Goal: Task Accomplishment & Management: Use online tool/utility

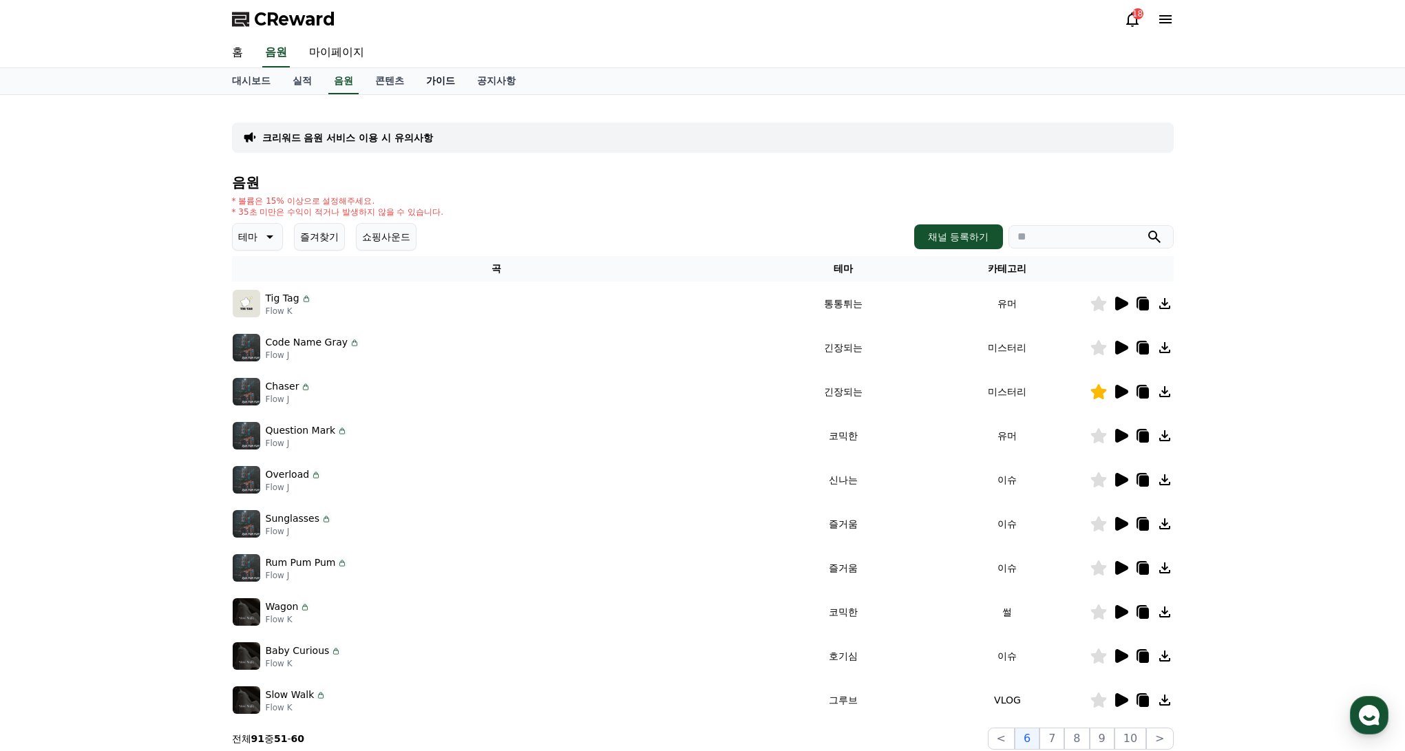
click at [441, 82] on link "가이드" at bounding box center [440, 81] width 51 height 26
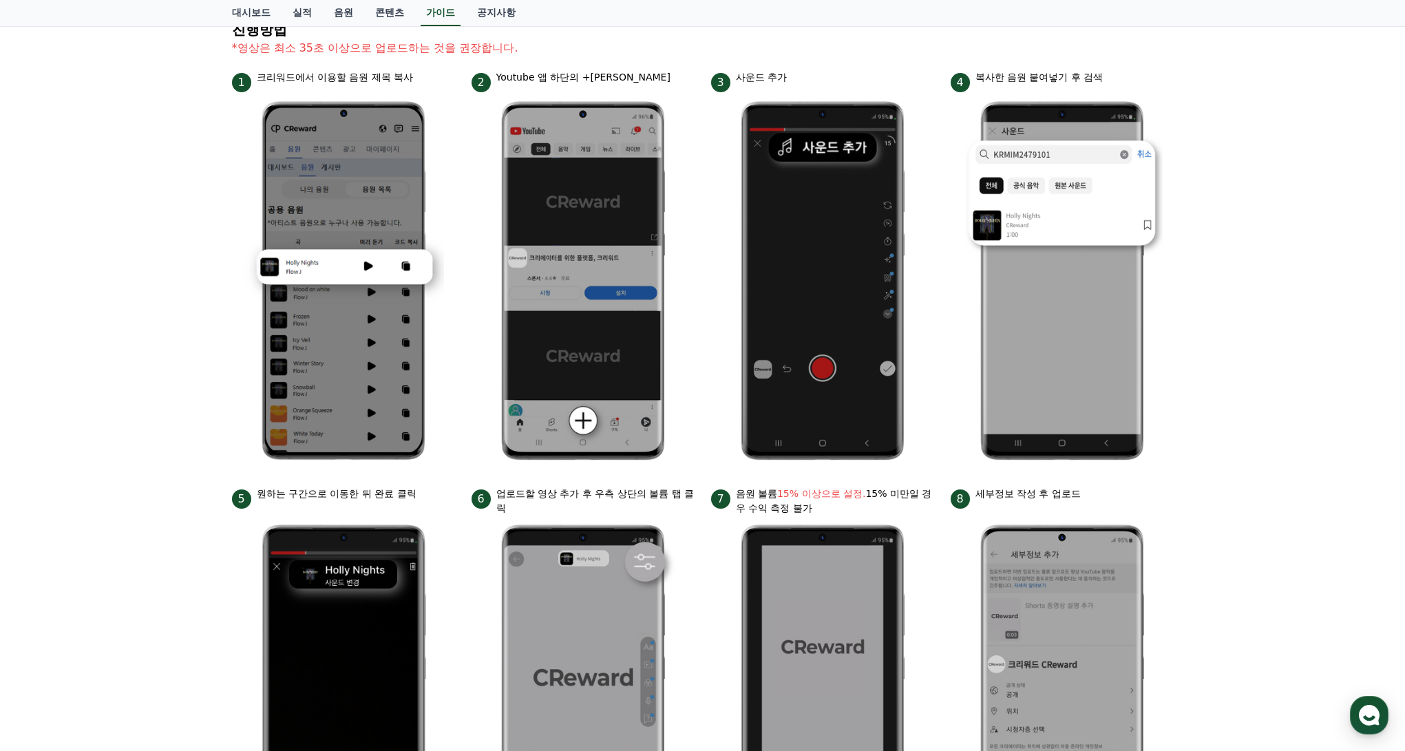
scroll to position [12, 0]
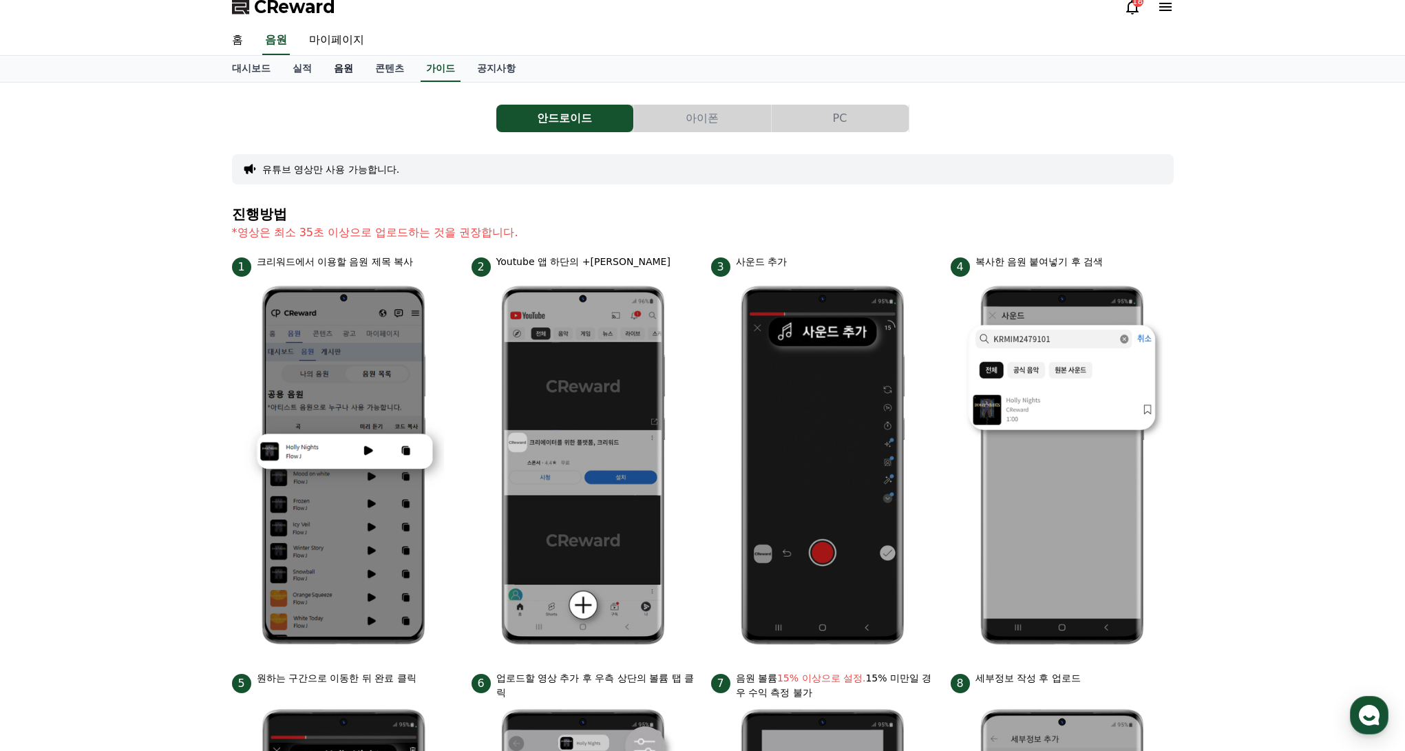
click at [331, 67] on link "음원" at bounding box center [343, 69] width 41 height 26
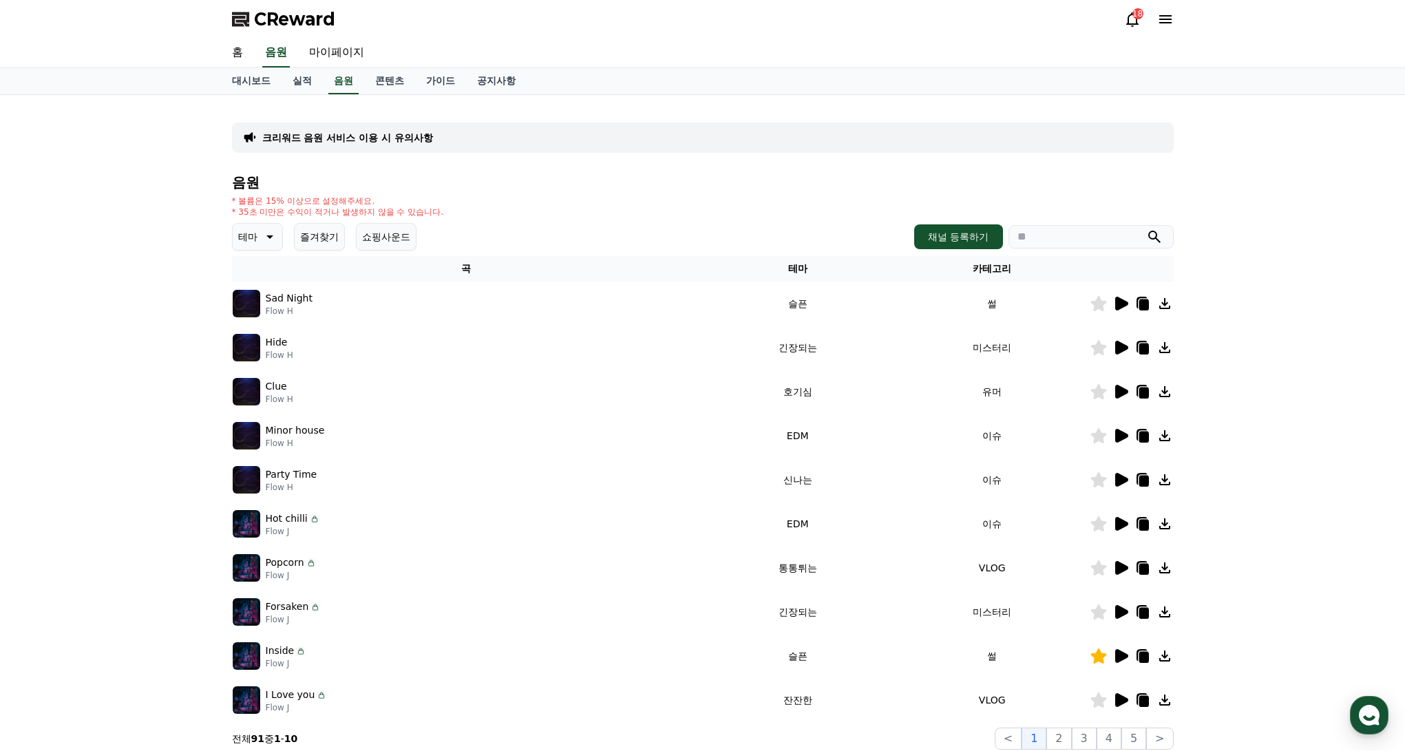
click at [313, 224] on button "즐겨찾기" at bounding box center [319, 237] width 51 height 28
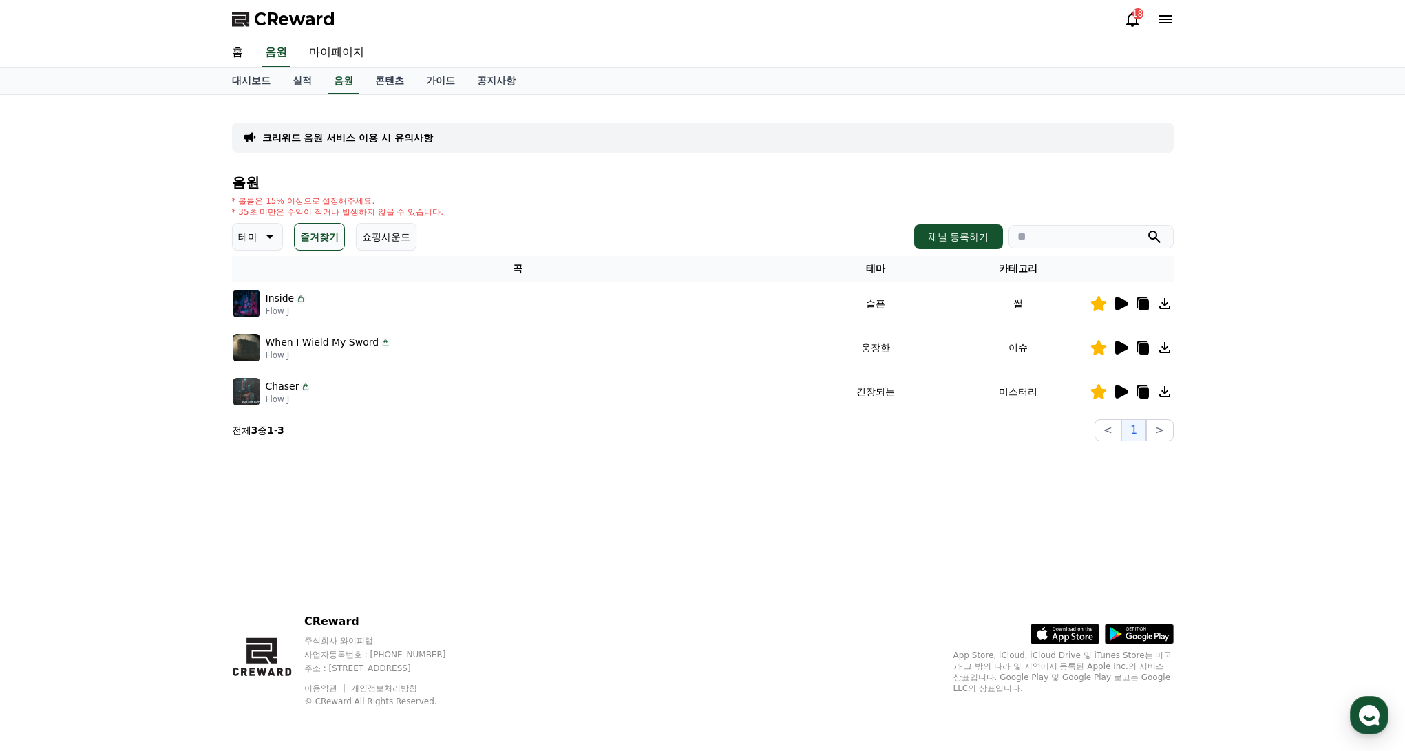
click at [1126, 393] on icon at bounding box center [1121, 392] width 13 height 14
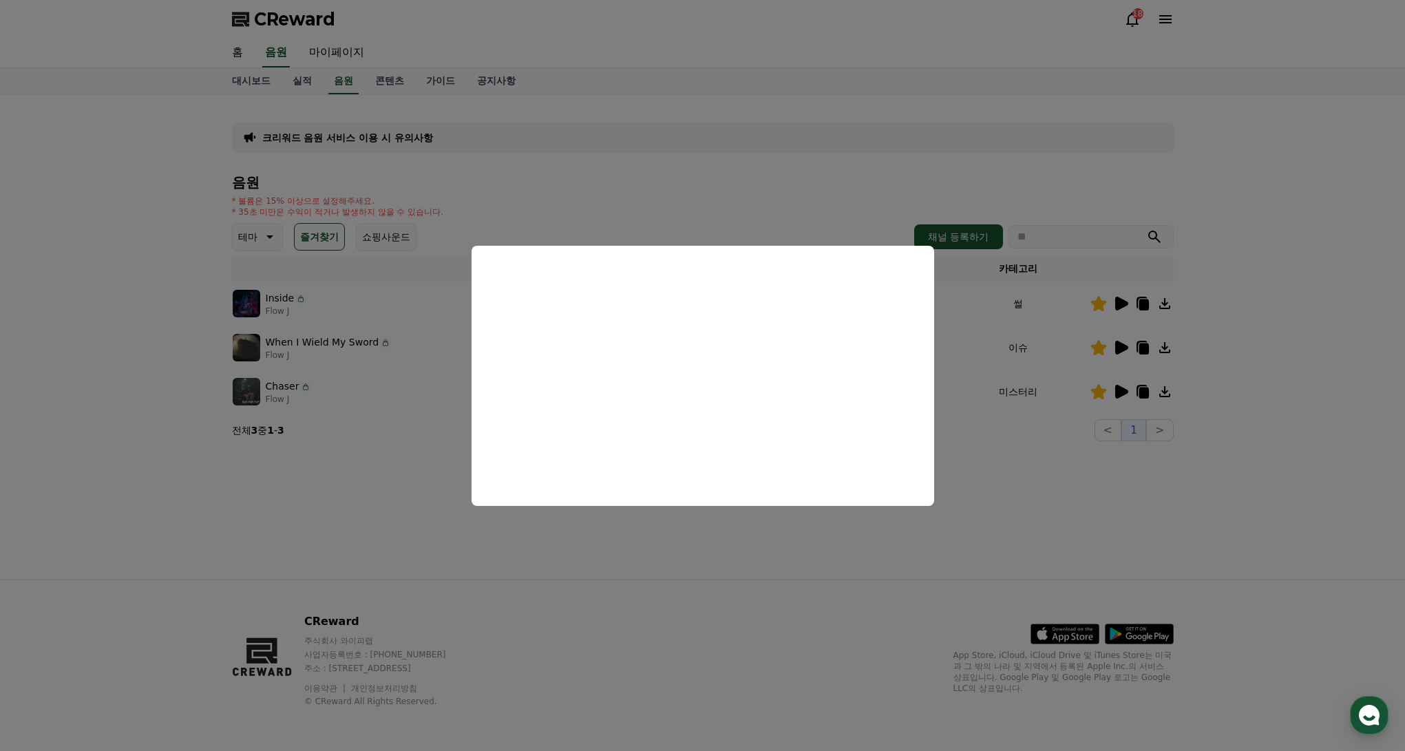
click at [709, 568] on button "close modal" at bounding box center [702, 375] width 1405 height 751
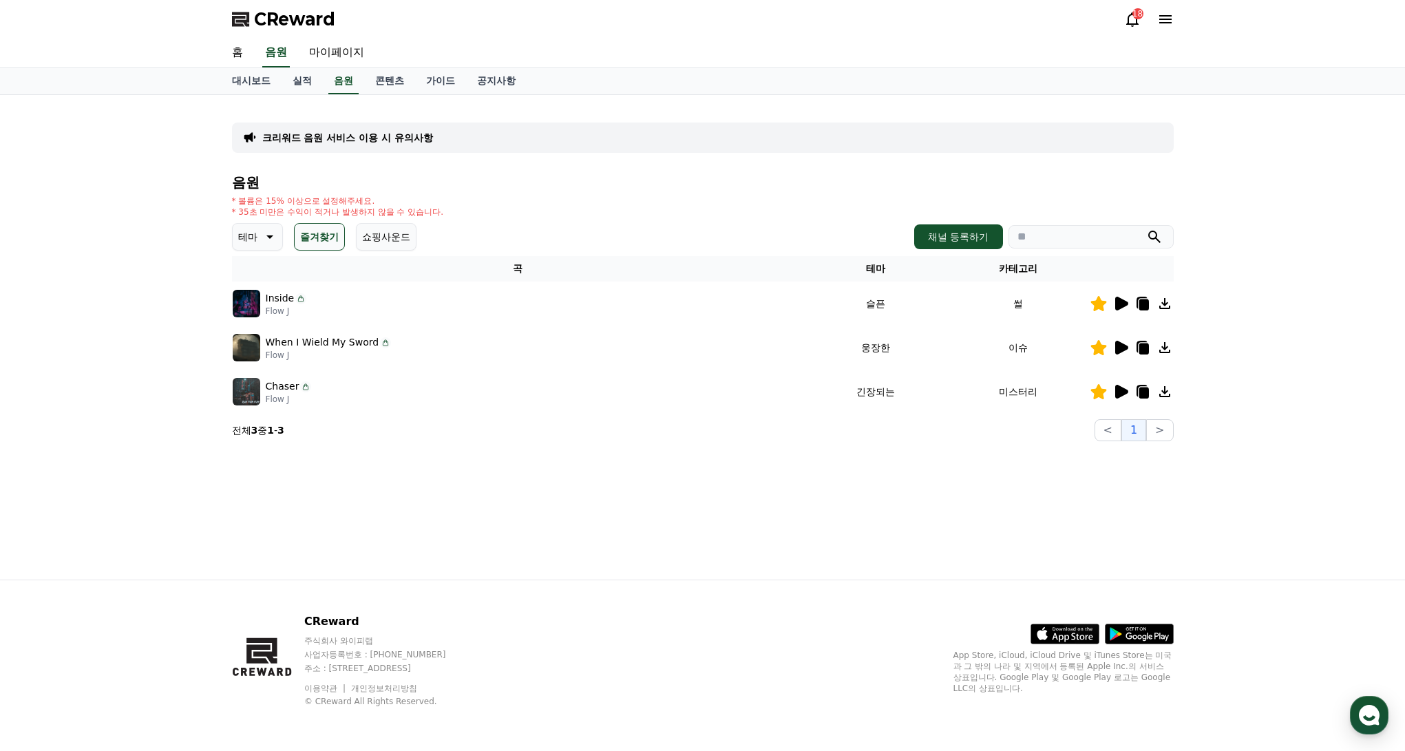
click at [1113, 350] on icon at bounding box center [1121, 347] width 17 height 17
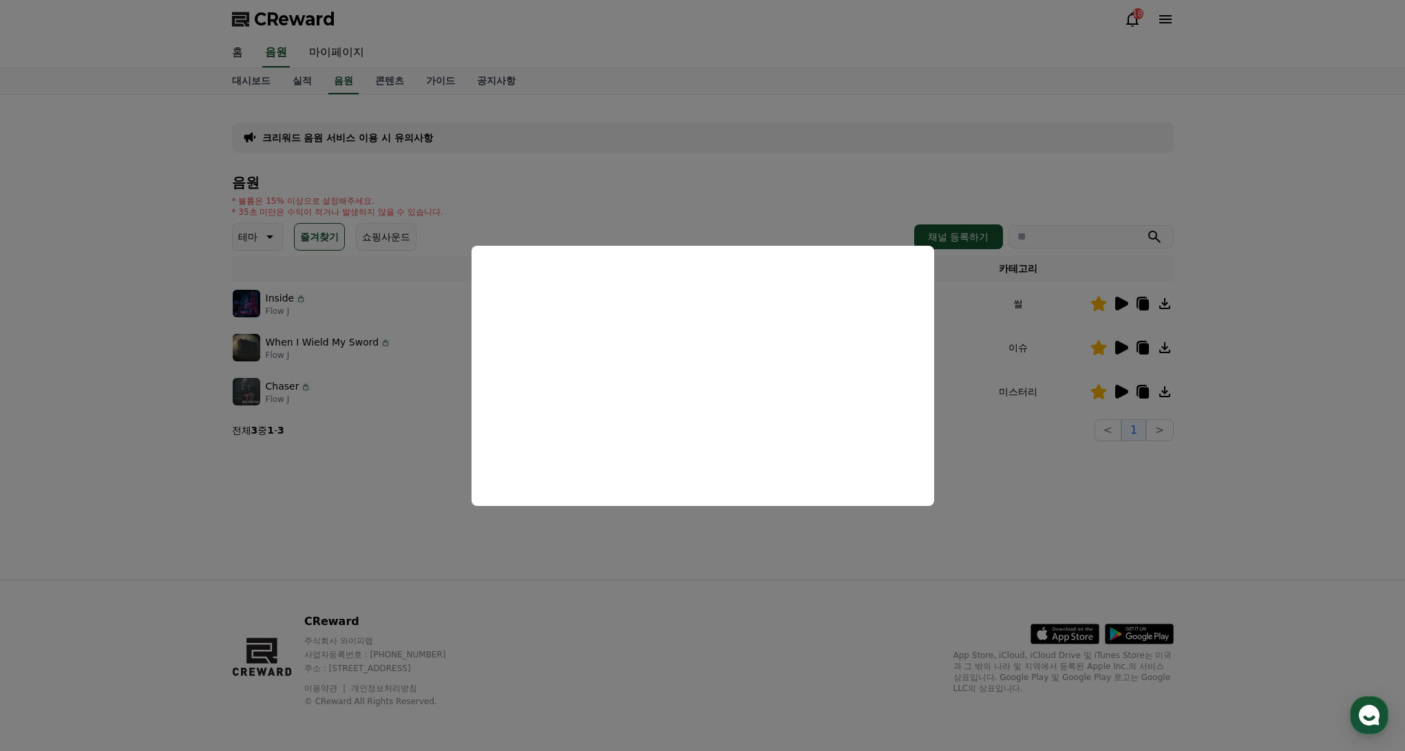
click at [631, 551] on button "close modal" at bounding box center [702, 375] width 1405 height 751
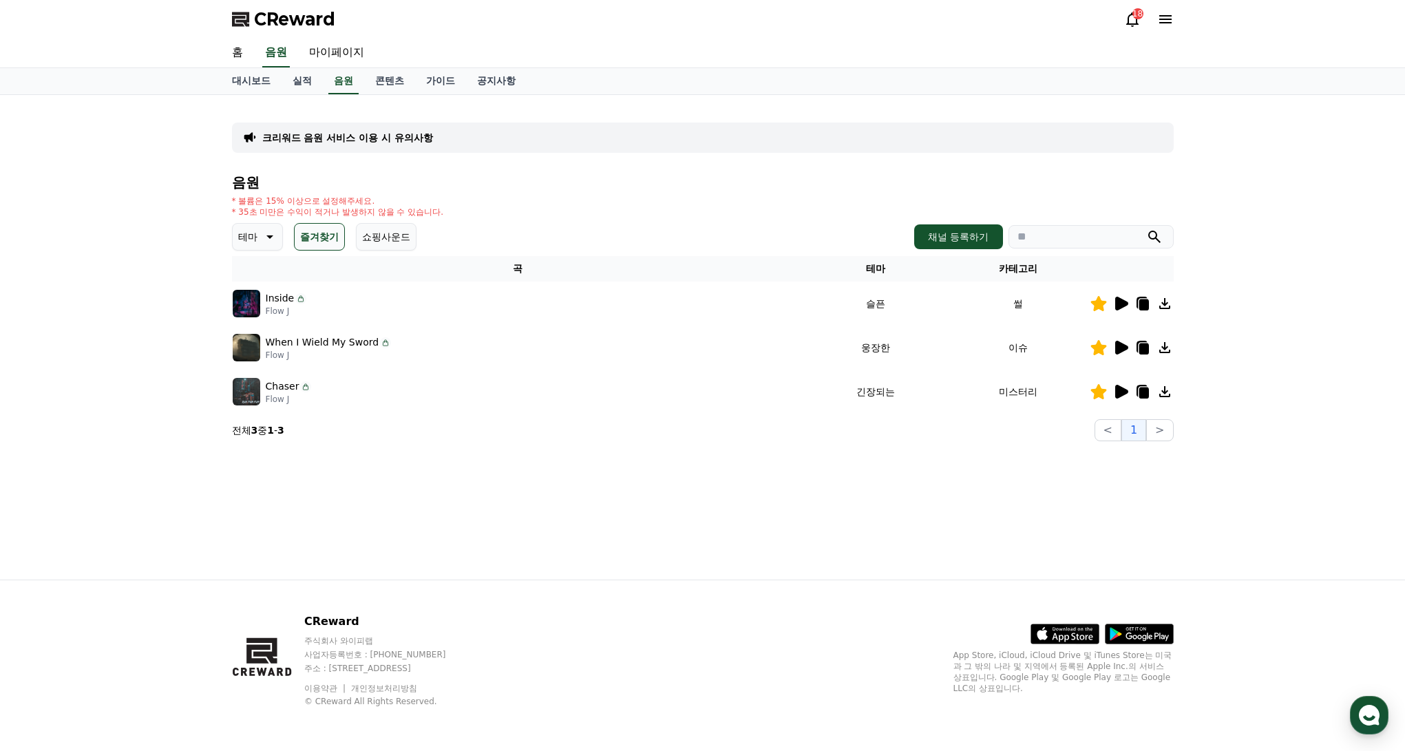
click at [1141, 394] on icon at bounding box center [1144, 393] width 10 height 11
click at [1137, 305] on icon at bounding box center [1142, 303] width 11 height 12
click at [1144, 349] on icon at bounding box center [1144, 349] width 10 height 11
